Goal: Submit feedback/report problem: Submit feedback/report problem

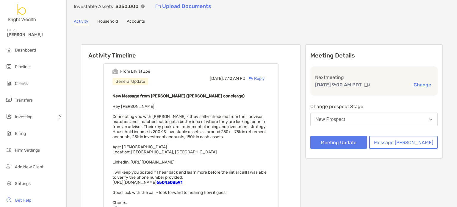
scroll to position [59, 0]
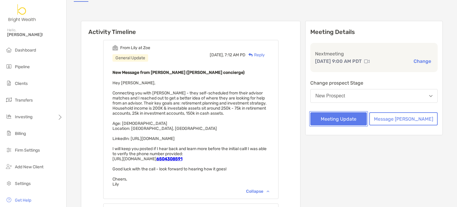
click at [354, 120] on button "Meeting Update" at bounding box center [338, 118] width 56 height 13
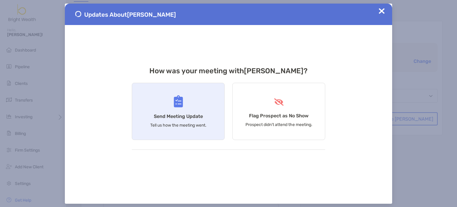
click at [173, 110] on div "Send Meeting Update Tell us how the meeting went." at bounding box center [178, 111] width 93 height 57
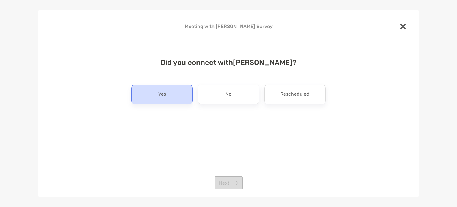
drag, startPoint x: 164, startPoint y: 97, endPoint x: 255, endPoint y: 168, distance: 116.3
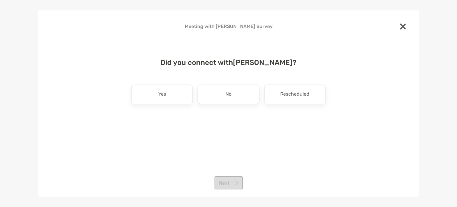
click at [164, 97] on p "Yes" at bounding box center [162, 95] width 8 height 10
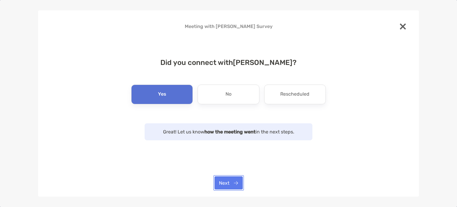
click at [224, 184] on button "Next" at bounding box center [228, 182] width 28 height 13
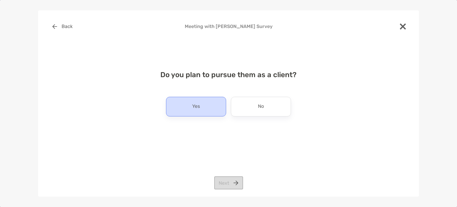
click at [222, 112] on div "Yes" at bounding box center [196, 107] width 60 height 20
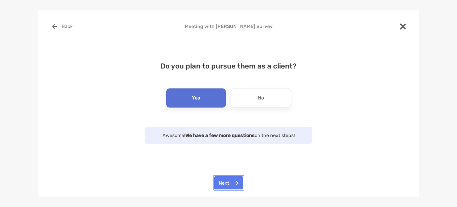
click at [237, 185] on button "Next" at bounding box center [228, 182] width 29 height 13
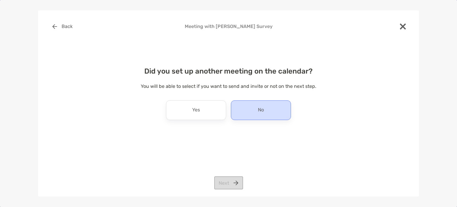
click at [253, 110] on div "No" at bounding box center [261, 110] width 60 height 20
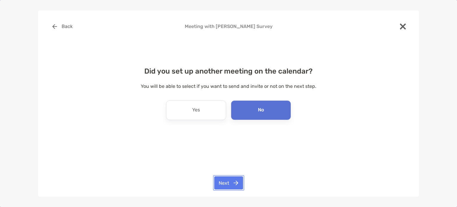
click at [226, 182] on button "Next" at bounding box center [228, 182] width 29 height 13
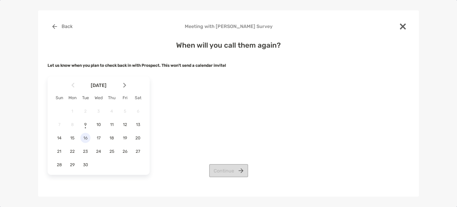
click at [82, 141] on div "16" at bounding box center [85, 138] width 10 height 10
click at [221, 171] on button "Continue" at bounding box center [228, 170] width 39 height 13
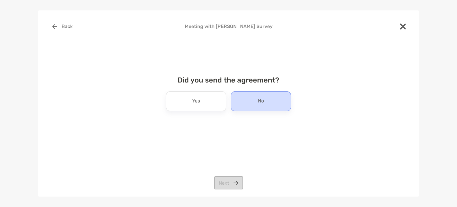
click at [264, 106] on div "No" at bounding box center [261, 101] width 60 height 20
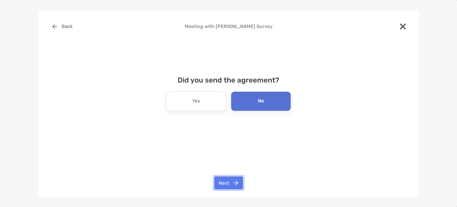
click at [227, 184] on button "Next" at bounding box center [228, 182] width 29 height 13
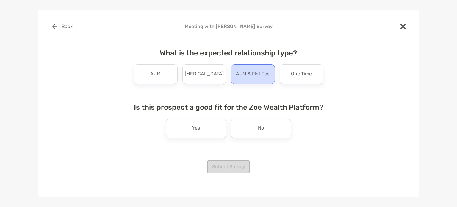
click at [256, 83] on div "AUM & Flat Fee" at bounding box center [253, 74] width 44 height 20
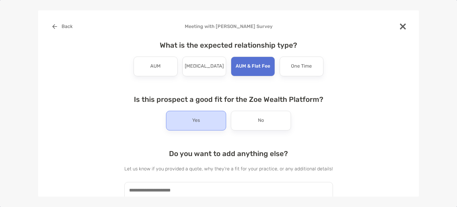
click at [209, 128] on div "Yes" at bounding box center [196, 121] width 60 height 20
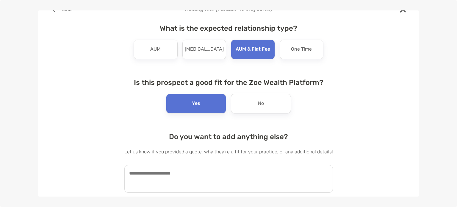
scroll to position [31, 0]
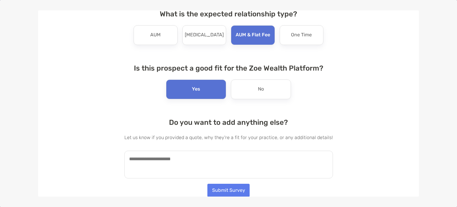
click at [246, 158] on textarea at bounding box center [228, 164] width 208 height 28
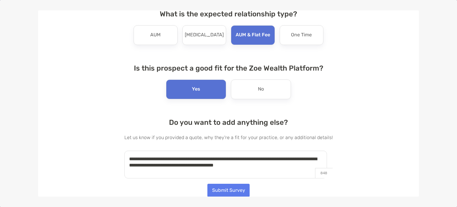
type textarea "**********"
click at [226, 186] on button "Submit Survey" at bounding box center [228, 189] width 42 height 13
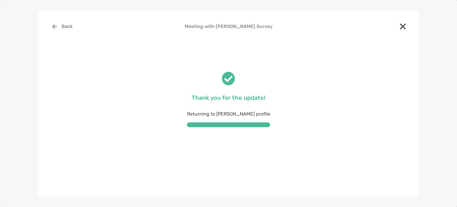
scroll to position [0, 0]
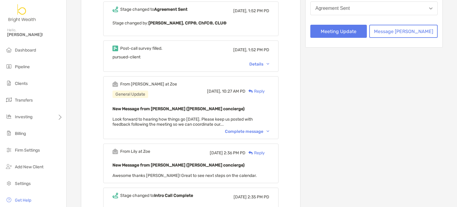
scroll to position [178, 0]
